Goal: Contribute content: Contribute content

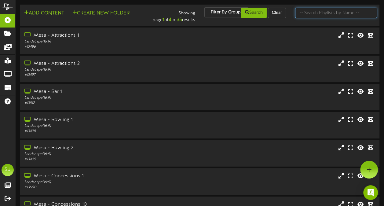
click at [350, 15] on input "text" at bounding box center [336, 13] width 82 height 10
type input "theater"
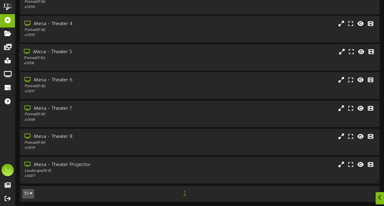
scroll to position [97, 0]
click at [98, 137] on div "Mesa - Theater 8" at bounding box center [94, 136] width 141 height 7
click at [100, 112] on div "Portrait ( 9:16 )" at bounding box center [94, 113] width 141 height 5
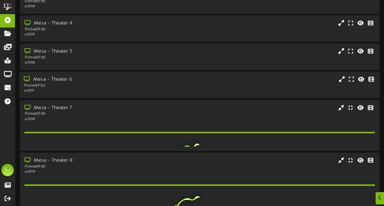
click at [109, 86] on div "Portrait ( 9:16 )" at bounding box center [94, 85] width 141 height 5
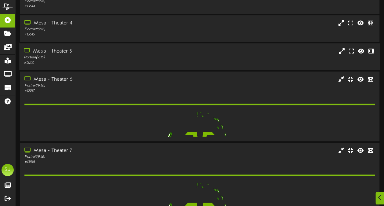
click at [116, 65] on div "# 13516" at bounding box center [94, 62] width 141 height 5
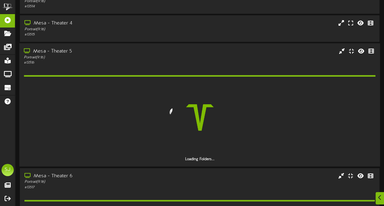
click at [116, 65] on div "# 13516" at bounding box center [94, 62] width 141 height 5
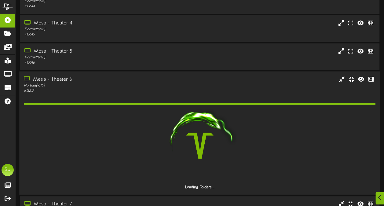
click at [92, 94] on div "Loading Folders..." at bounding box center [199, 142] width 351 height 97
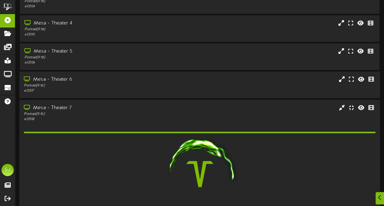
click at [89, 112] on div "Portrait ( 9:16 )" at bounding box center [94, 113] width 141 height 5
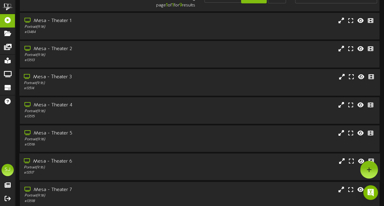
scroll to position [0, 0]
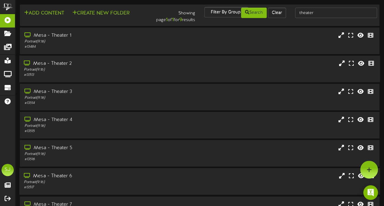
click at [90, 71] on div "Portrait ( 9:16 )" at bounding box center [94, 69] width 141 height 5
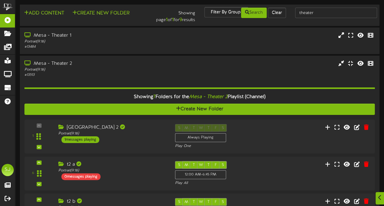
scroll to position [31, 0]
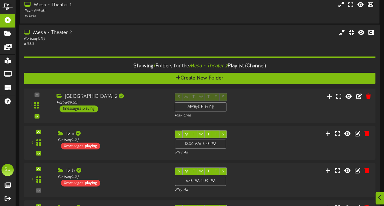
click at [129, 101] on div "Portrait ( 9:16 )" at bounding box center [111, 102] width 109 height 5
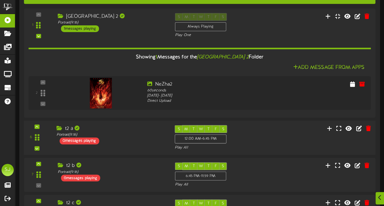
scroll to position [119, 0]
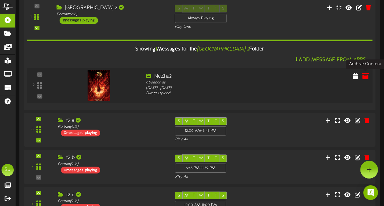
click at [369, 75] on icon at bounding box center [365, 75] width 7 height 7
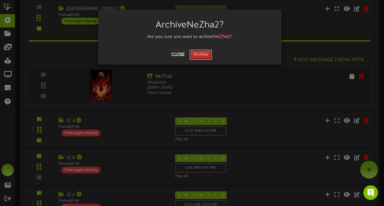
click at [198, 52] on button "Archive" at bounding box center [200, 55] width 23 height 10
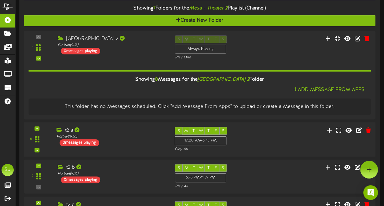
scroll to position [56, 0]
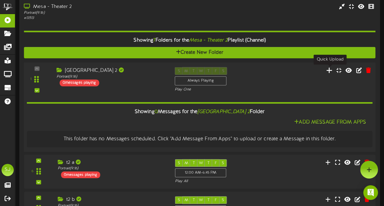
click at [330, 69] on icon at bounding box center [329, 70] width 6 height 7
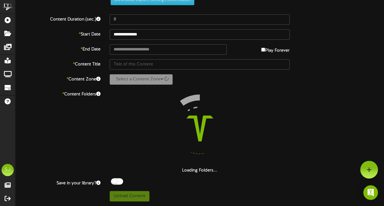
scroll to position [22, 0]
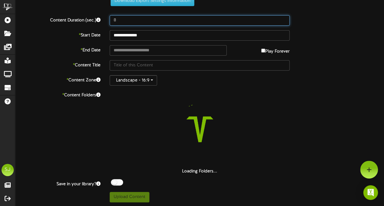
click at [182, 20] on input "8" at bounding box center [200, 20] width 180 height 10
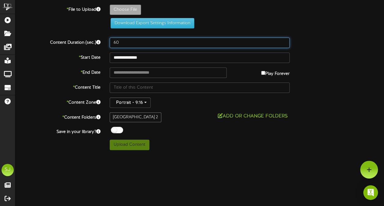
scroll to position [0, 0]
type input "60"
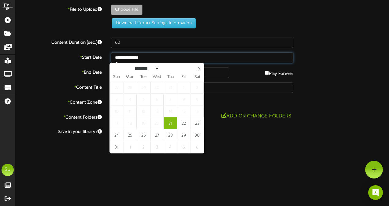
click at [120, 58] on input "**********" at bounding box center [202, 58] width 182 height 10
type input "**********"
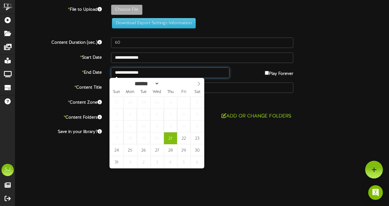
click at [156, 76] on input "**********" at bounding box center [170, 73] width 118 height 10
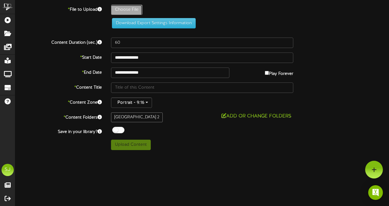
type input "**********"
type input "sketch"
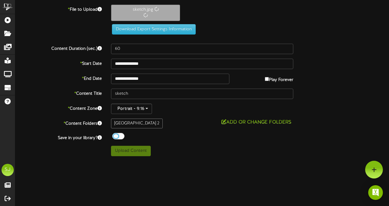
click at [120, 133] on div at bounding box center [118, 136] width 12 height 6
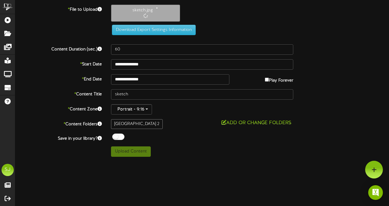
click at [162, 131] on div "**********" at bounding box center [201, 81] width 373 height 152
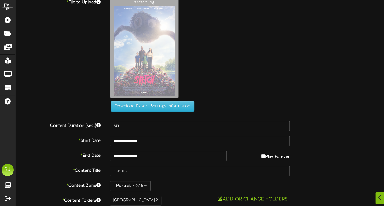
scroll to position [38, 0]
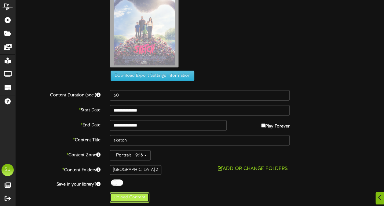
click at [136, 196] on button "Upload Content" at bounding box center [130, 197] width 40 height 10
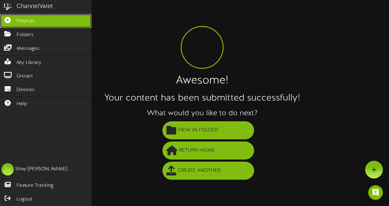
click at [17, 17] on link "Playlists" at bounding box center [45, 21] width 91 height 14
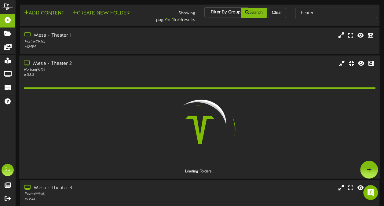
click at [103, 69] on div "Portrait ( 9:16 )" at bounding box center [94, 69] width 141 height 5
